Goal: Task Accomplishment & Management: Use online tool/utility

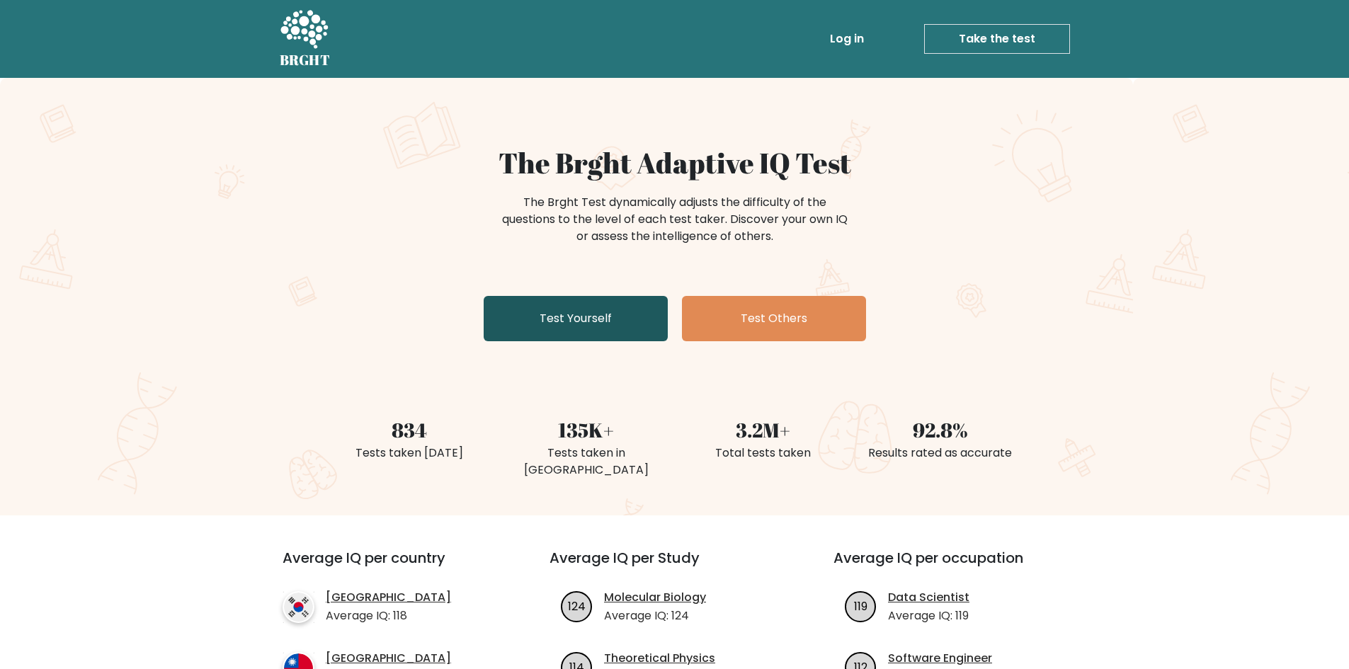
click at [642, 312] on link "Test Yourself" at bounding box center [576, 318] width 184 height 45
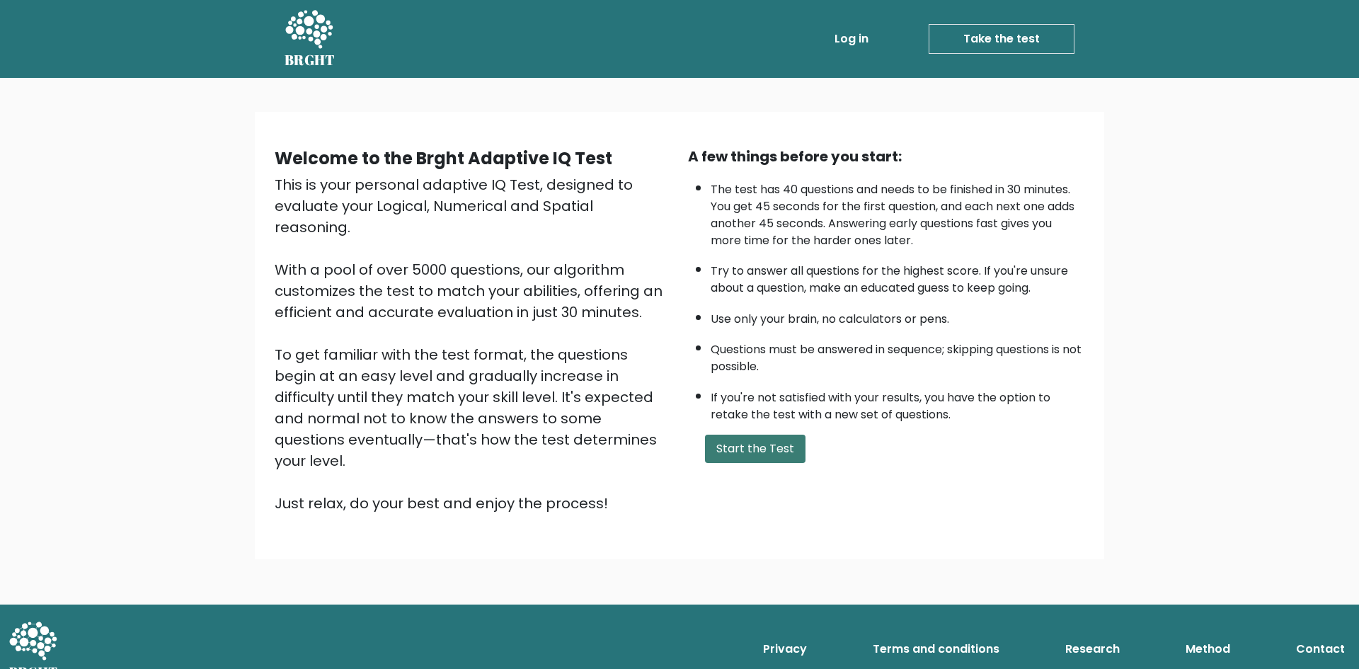
click at [774, 457] on button "Start the Test" at bounding box center [755, 449] width 101 height 28
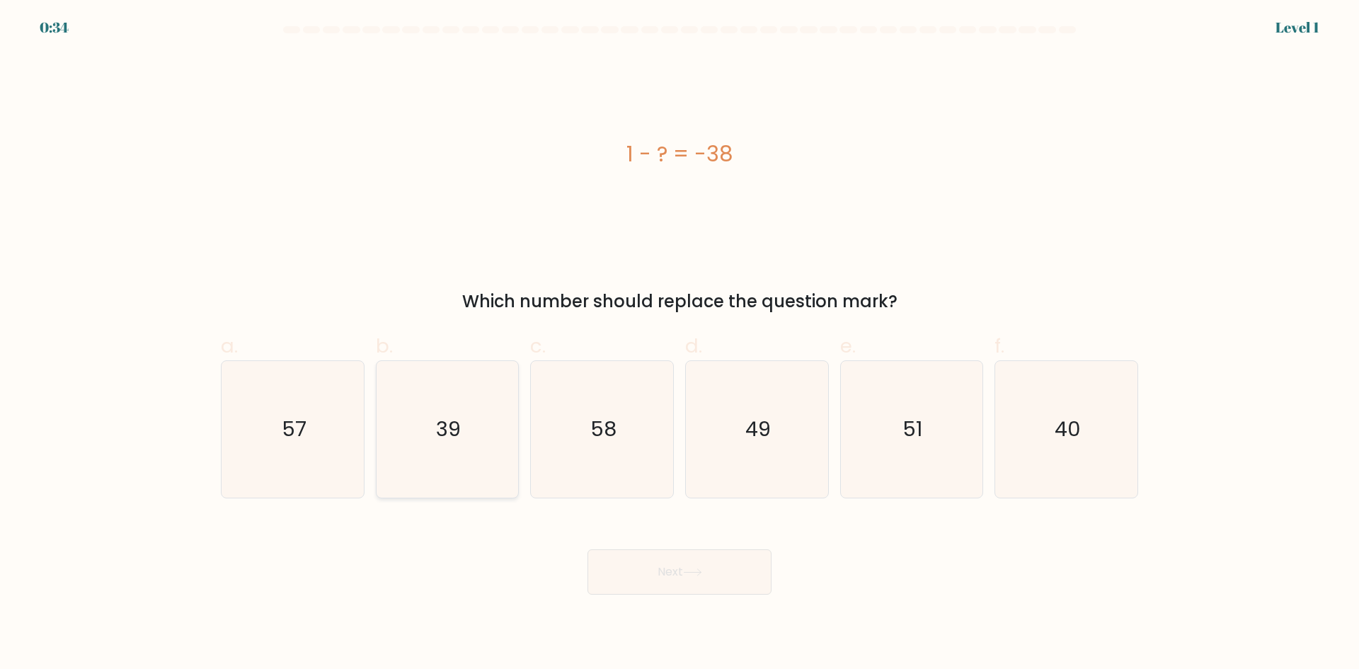
click at [464, 386] on icon "39" at bounding box center [447, 429] width 137 height 137
click at [680, 344] on input "b. 39" at bounding box center [680, 339] width 1 height 9
radio input "true"
click at [632, 565] on button "Next" at bounding box center [680, 571] width 184 height 45
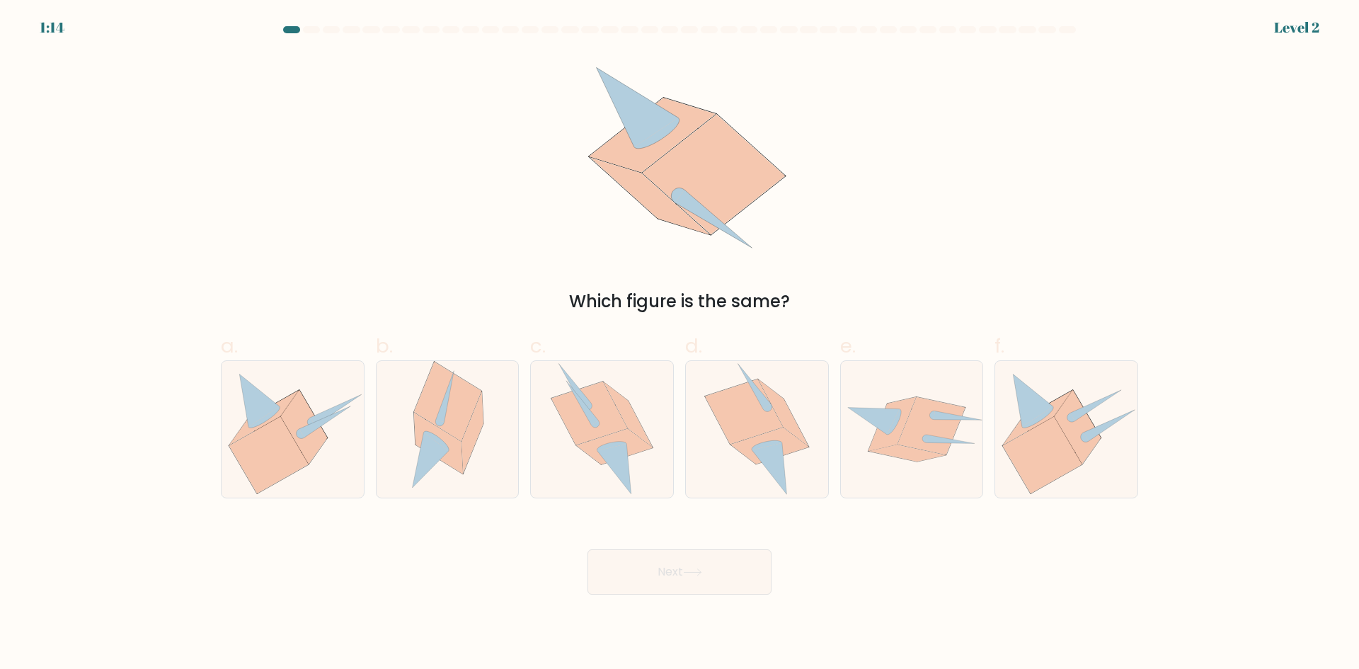
click at [646, 227] on icon at bounding box center [680, 154] width 215 height 201
click at [745, 421] on icon at bounding box center [744, 411] width 78 height 64
click at [680, 344] on input "d." at bounding box center [680, 339] width 1 height 9
radio input "true"
click at [724, 566] on button "Next" at bounding box center [680, 571] width 184 height 45
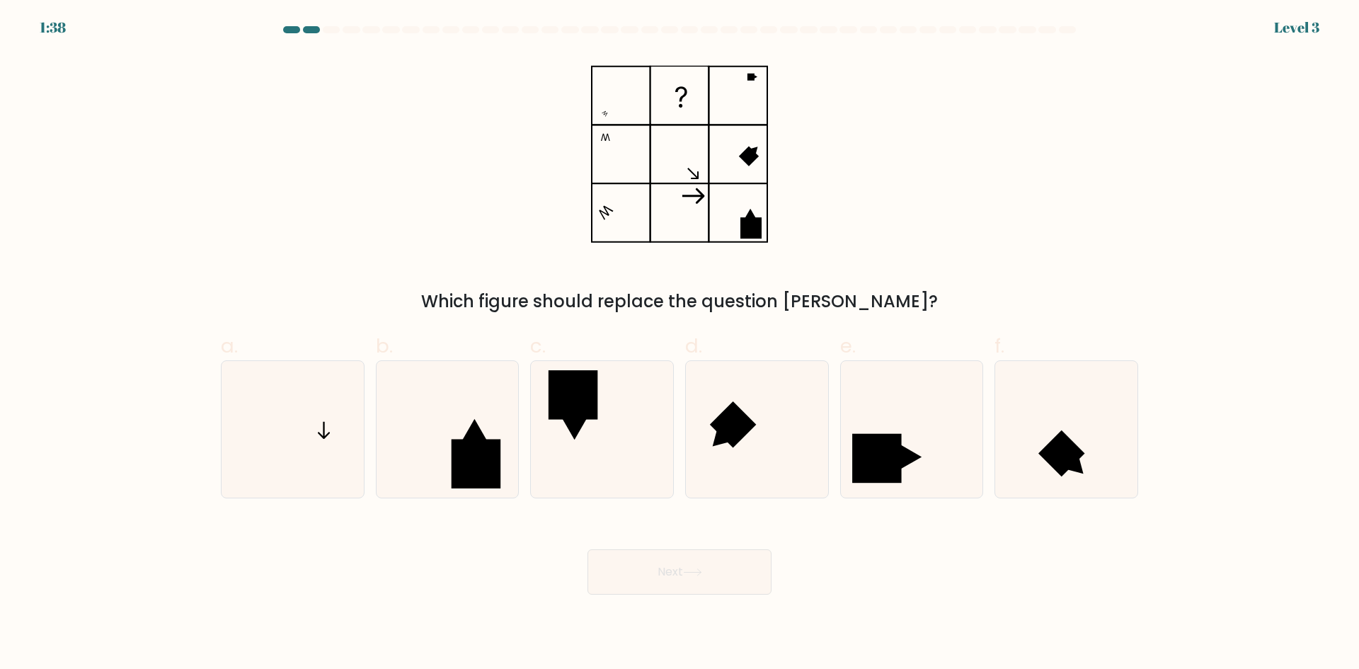
click at [708, 188] on icon at bounding box center [679, 154] width 177 height 201
